Goal: Information Seeking & Learning: Learn about a topic

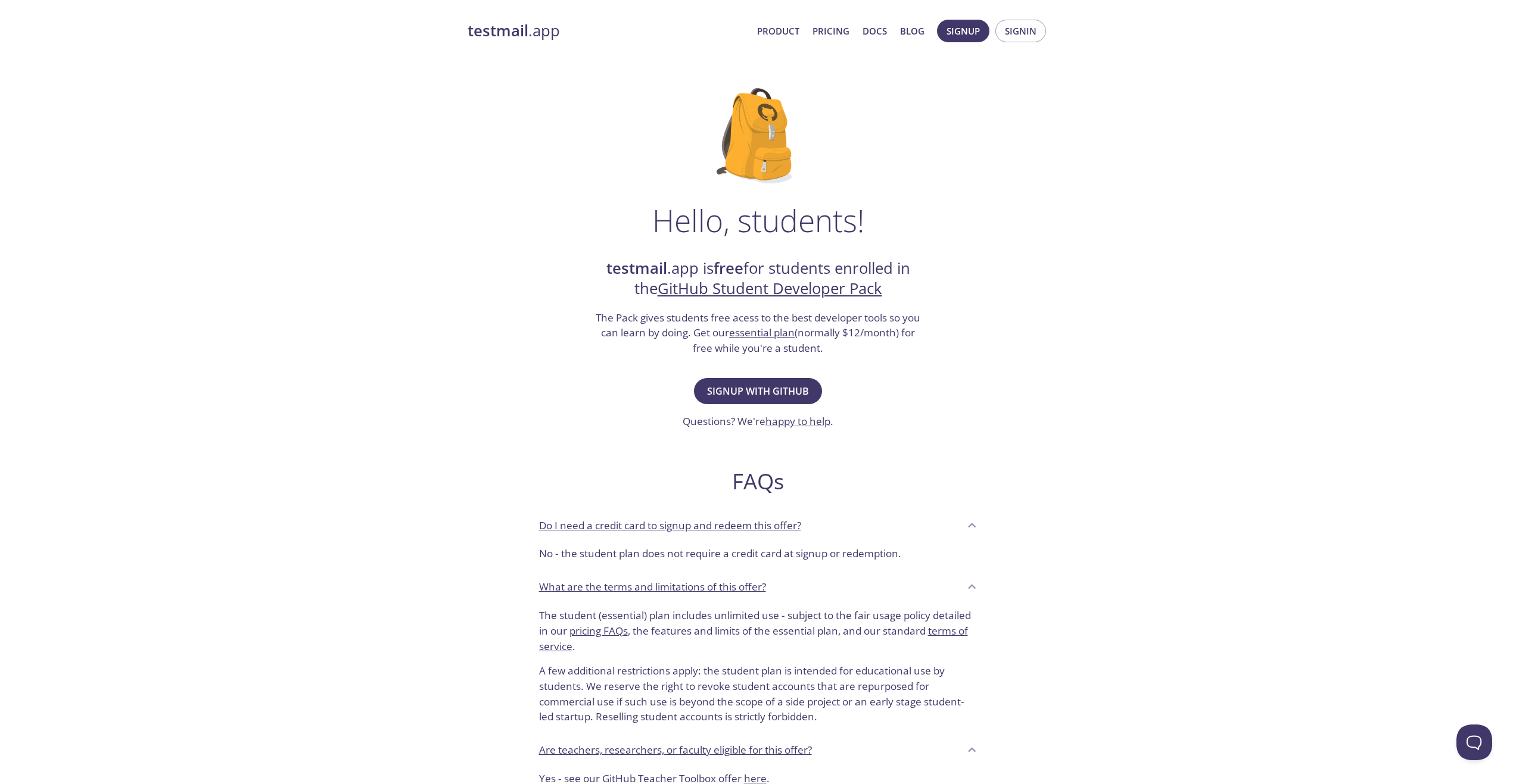
click at [755, 327] on link "essential plan" at bounding box center [762, 332] width 66 height 14
